Goal: Task Accomplishment & Management: Complete application form

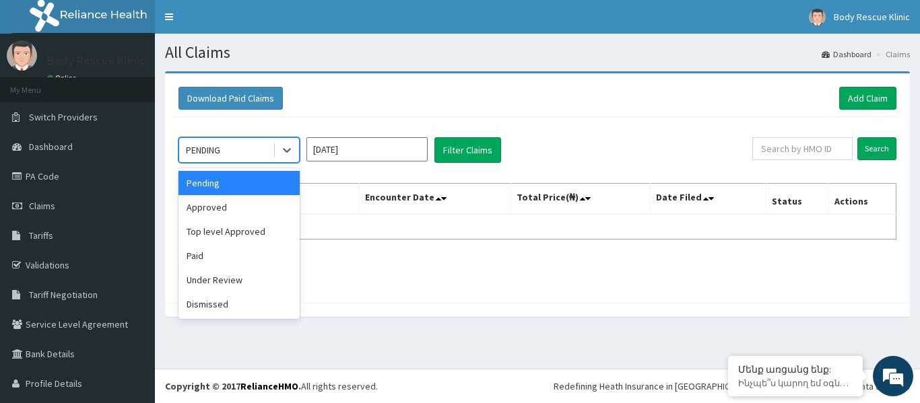
click at [251, 144] on div "PENDING" at bounding box center [226, 150] width 94 height 22
click at [232, 282] on div "Under Review" at bounding box center [238, 280] width 121 height 24
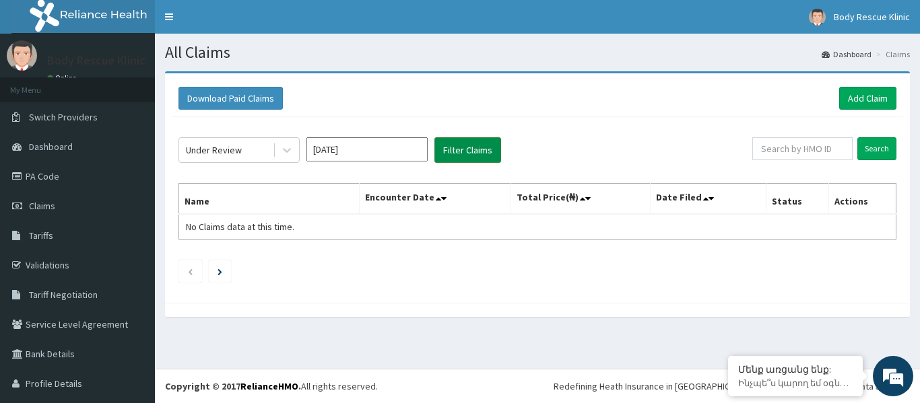
click at [470, 158] on button "Filter Claims" at bounding box center [467, 150] width 67 height 26
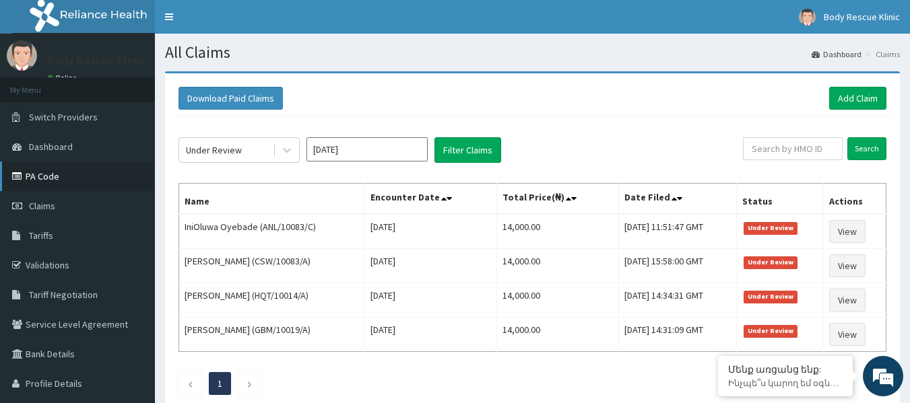
click at [67, 177] on link "PA Code" at bounding box center [77, 177] width 155 height 30
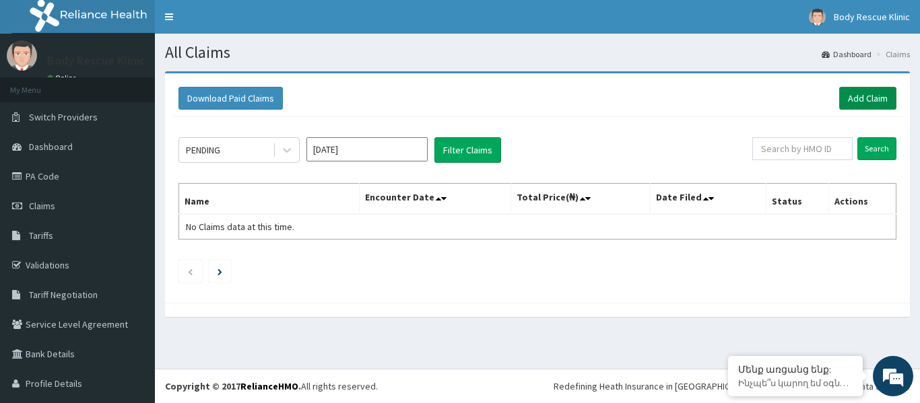
click at [851, 100] on link "Add Claim" at bounding box center [867, 98] width 57 height 23
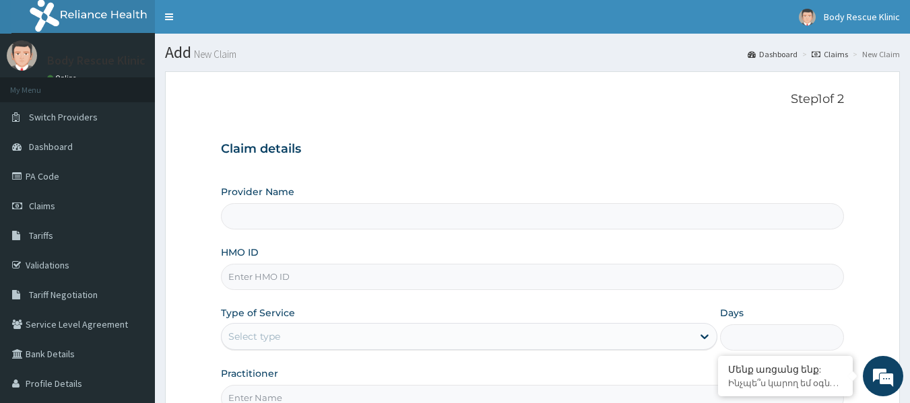
type input "Body Rescue Klinic"
type input "1"
click at [319, 277] on input "HMO ID" at bounding box center [533, 277] width 624 height 26
paste input "SBL/10410/A"
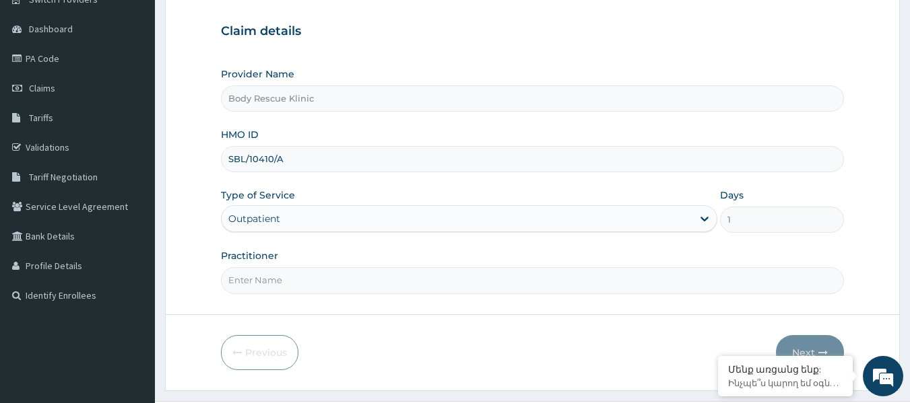
scroll to position [150, 0]
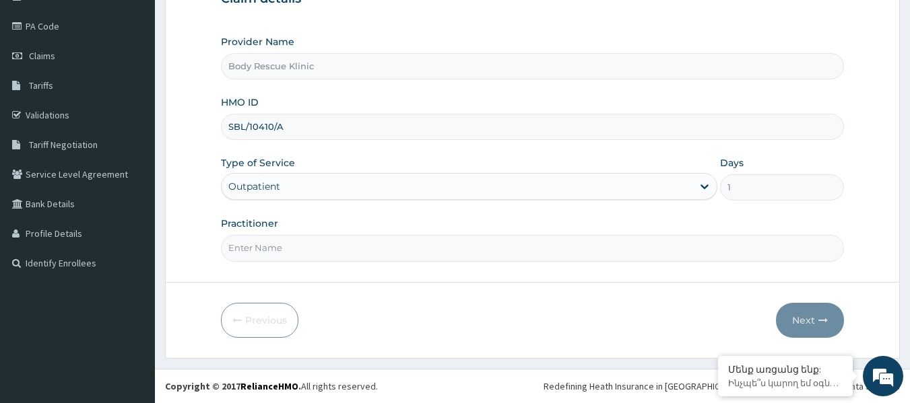
type input "SBL/10410/A"
click at [386, 252] on input "Practitioner" at bounding box center [533, 248] width 624 height 26
click at [377, 236] on input "Practitioner" at bounding box center [533, 248] width 624 height 26
